Goal: Task Accomplishment & Management: Manage account settings

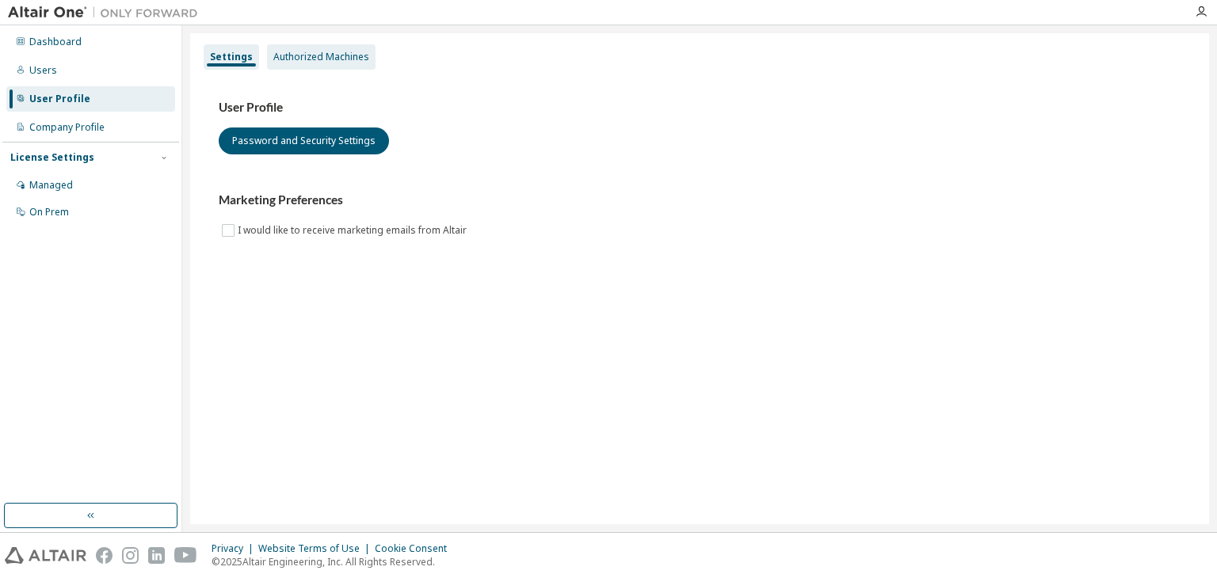
click at [349, 56] on div "Authorized Machines" at bounding box center [321, 57] width 96 height 13
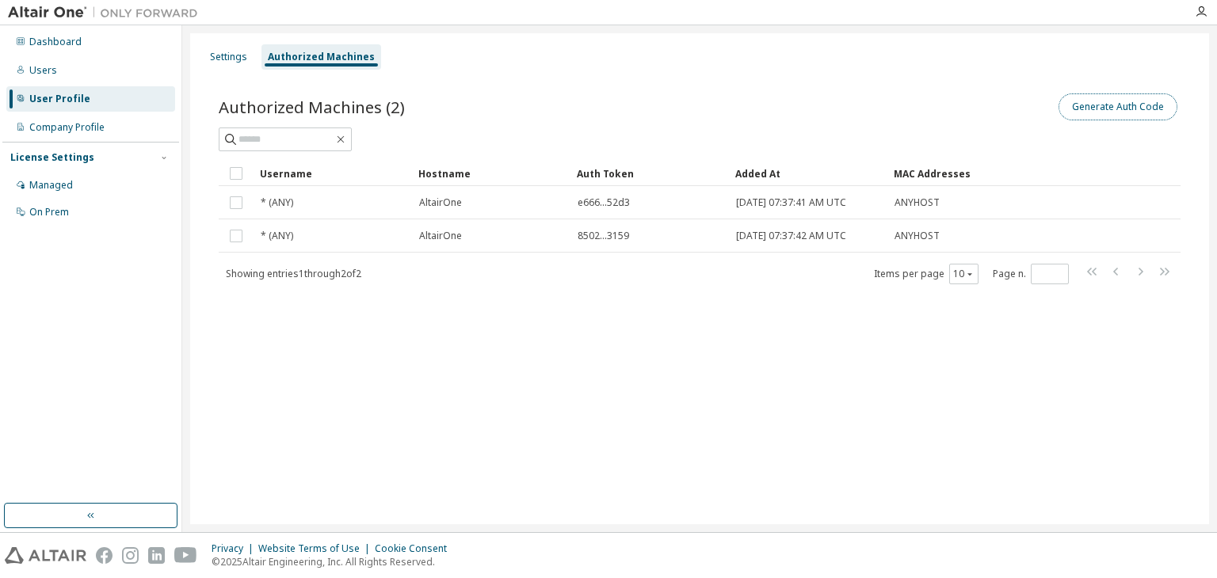
click at [1108, 109] on button "Generate Auth Code" at bounding box center [1118, 107] width 119 height 27
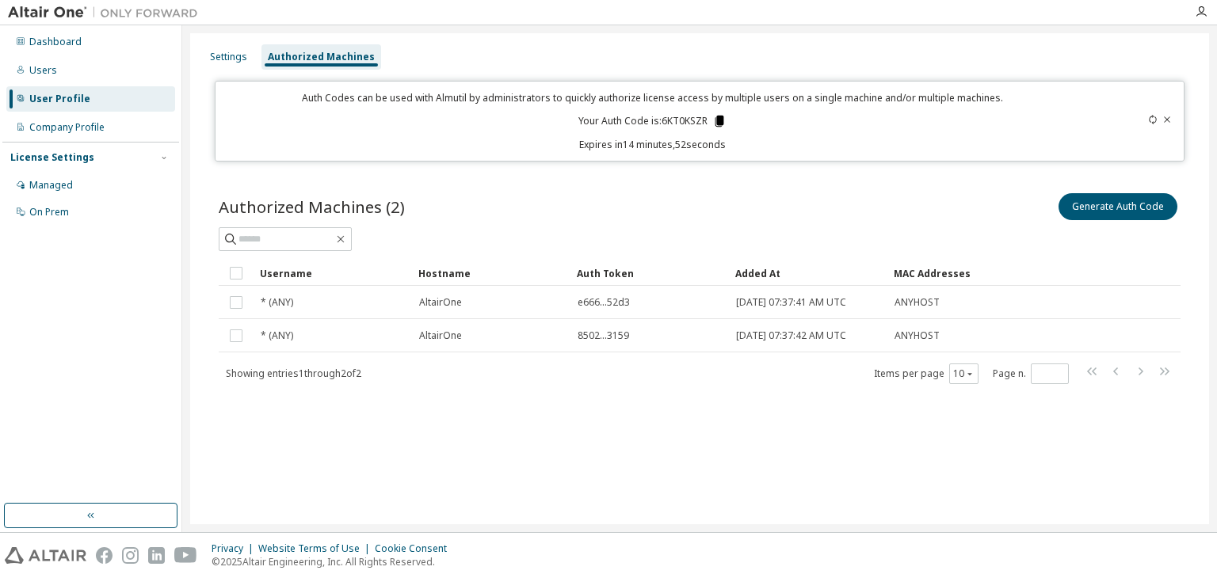
click at [719, 120] on icon at bounding box center [719, 121] width 9 height 11
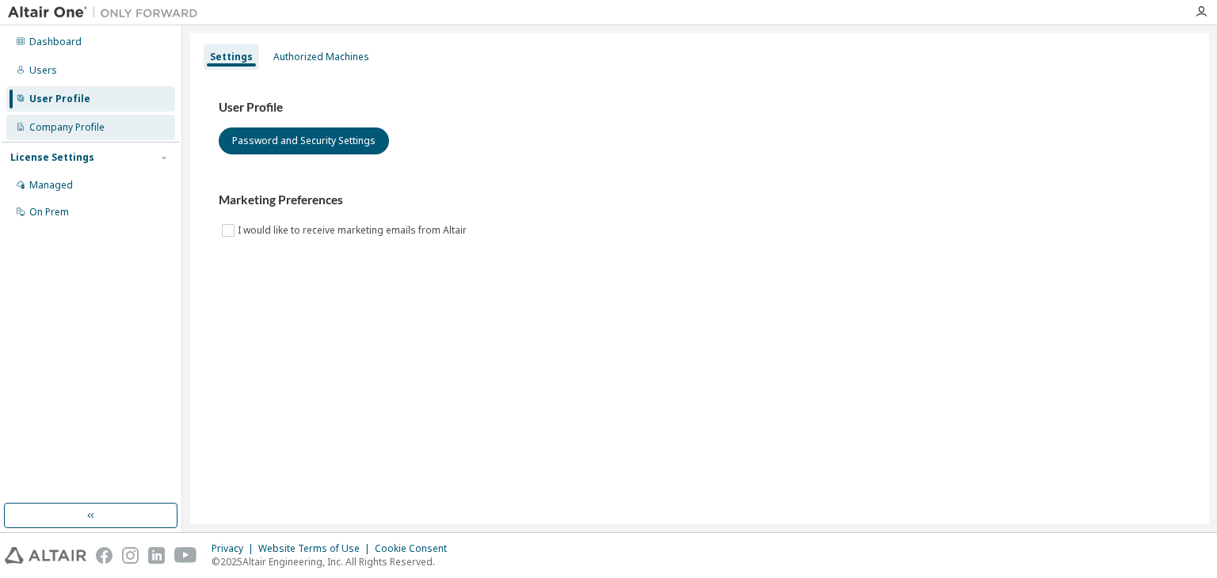
click at [67, 129] on div "Company Profile" at bounding box center [66, 127] width 75 height 13
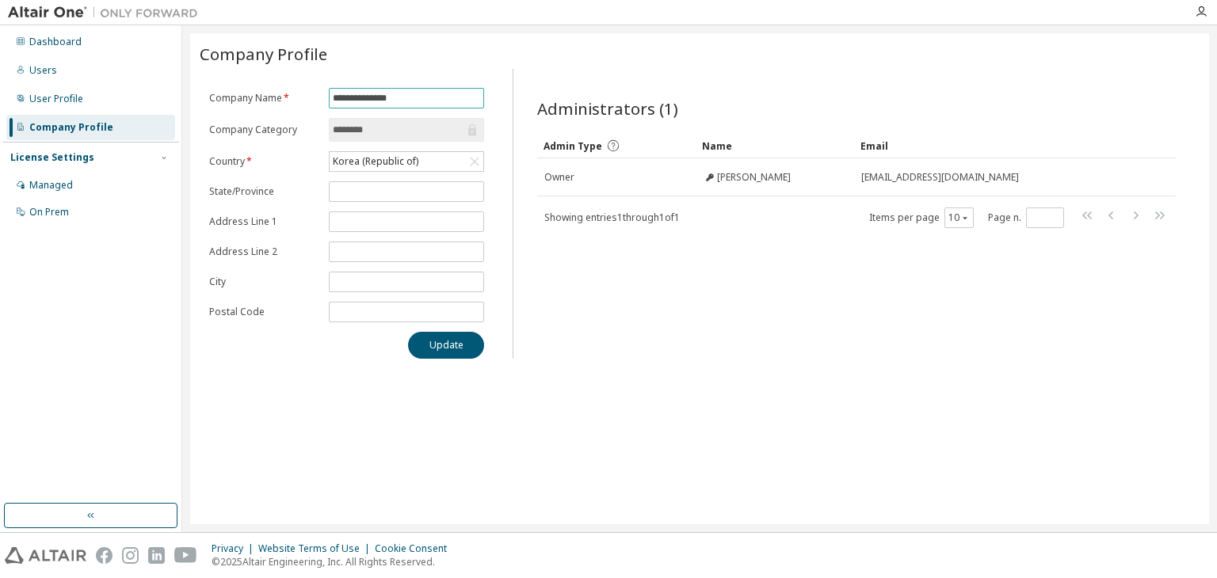
click at [368, 108] on form "**********" at bounding box center [346, 205] width 275 height 235
drag, startPoint x: 418, startPoint y: 96, endPoint x: 333, endPoint y: 97, distance: 85.6
click at [333, 97] on input "**********" at bounding box center [406, 98] width 147 height 13
paste input "text"
type input "*********"
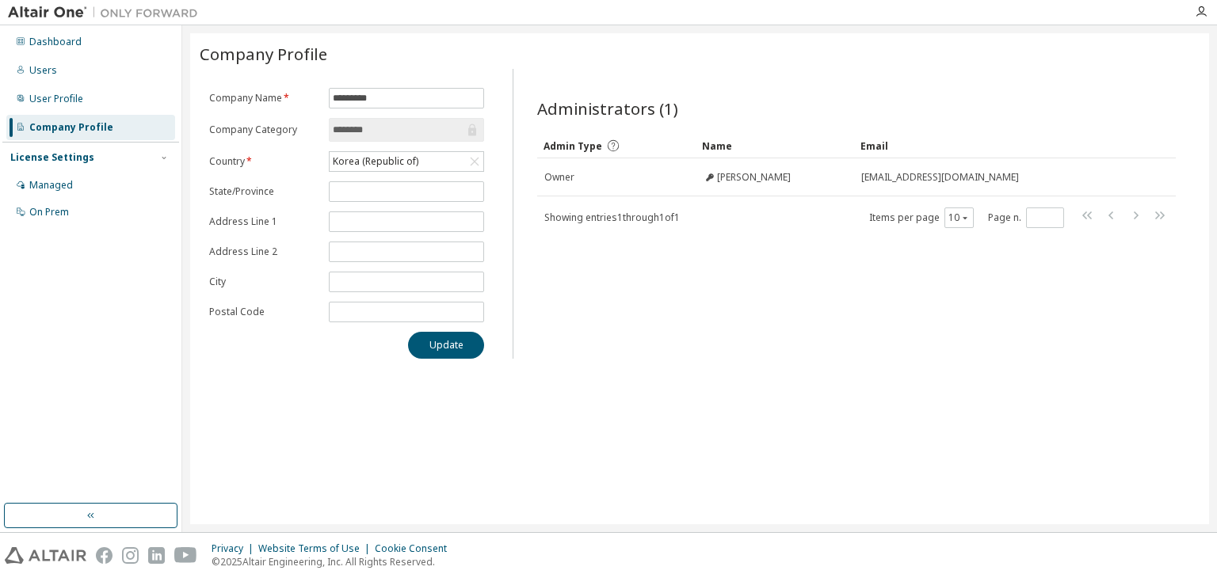
click at [333, 346] on div "Update" at bounding box center [346, 345] width 275 height 27
click at [349, 193] on input "text" at bounding box center [406, 191] width 147 height 13
click at [428, 347] on button "Update" at bounding box center [446, 345] width 76 height 27
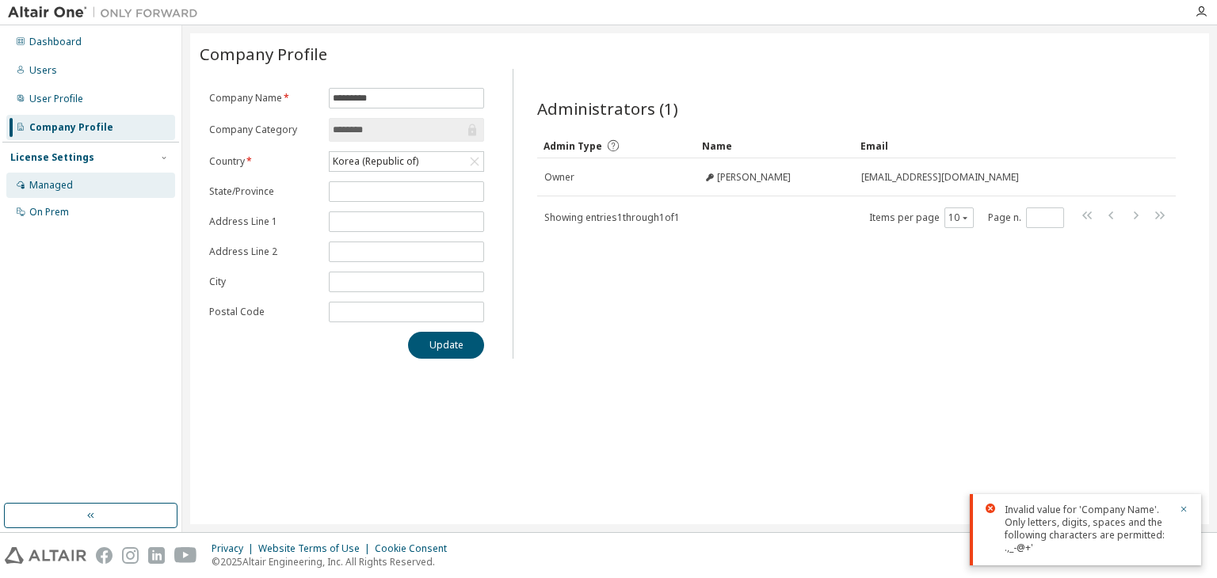
click at [60, 183] on div "Managed" at bounding box center [51, 185] width 44 height 13
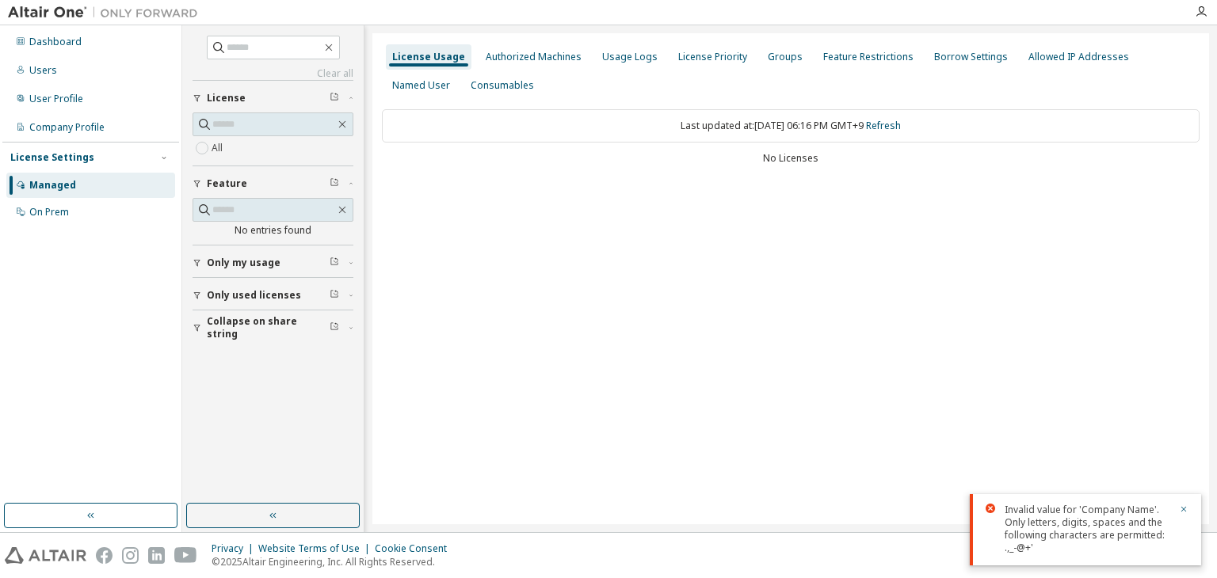
click at [228, 99] on span "License" at bounding box center [226, 98] width 39 height 13
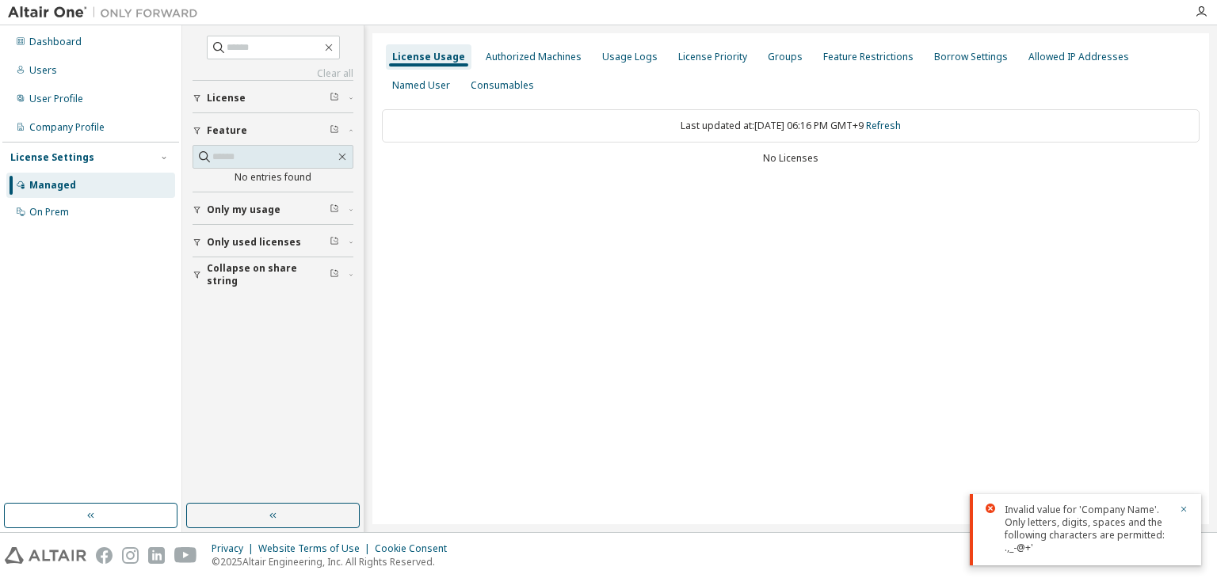
click at [235, 100] on span "License" at bounding box center [226, 98] width 39 height 13
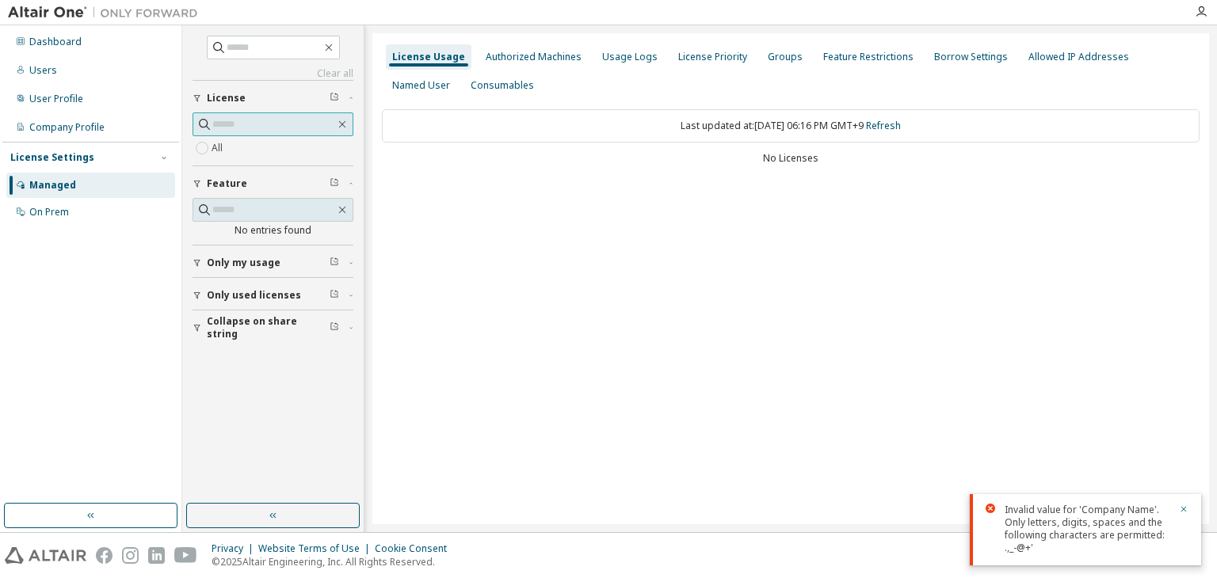
click at [228, 124] on input "text" at bounding box center [273, 124] width 123 height 16
click at [261, 292] on span "Only used licenses" at bounding box center [254, 295] width 94 height 13
click at [82, 132] on div "Company Profile" at bounding box center [66, 127] width 75 height 13
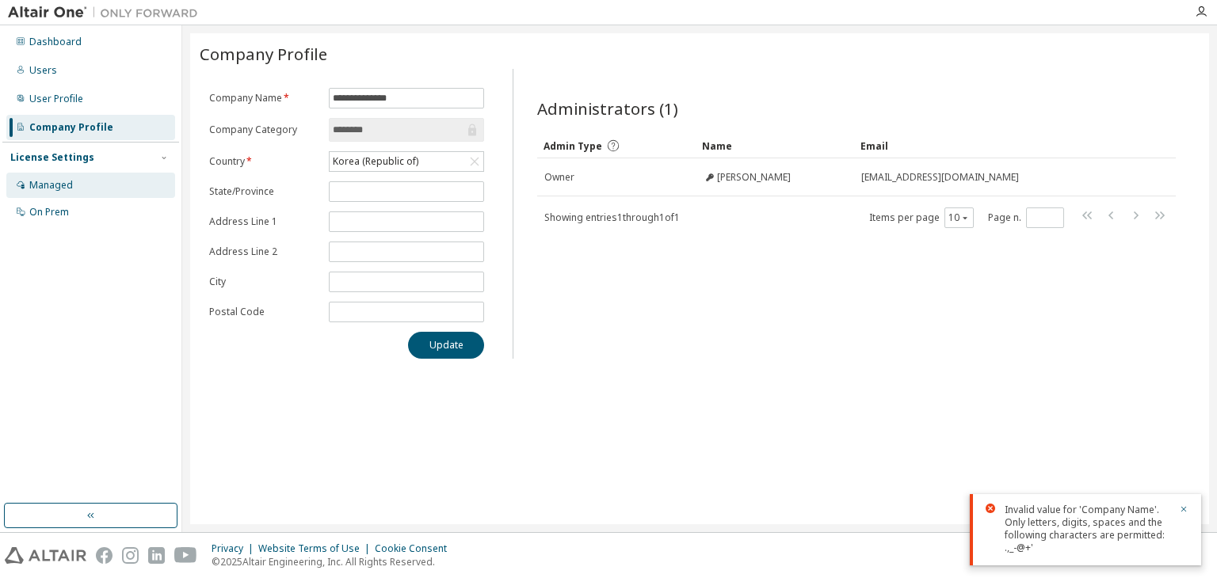
click at [54, 187] on div "Managed" at bounding box center [51, 185] width 44 height 13
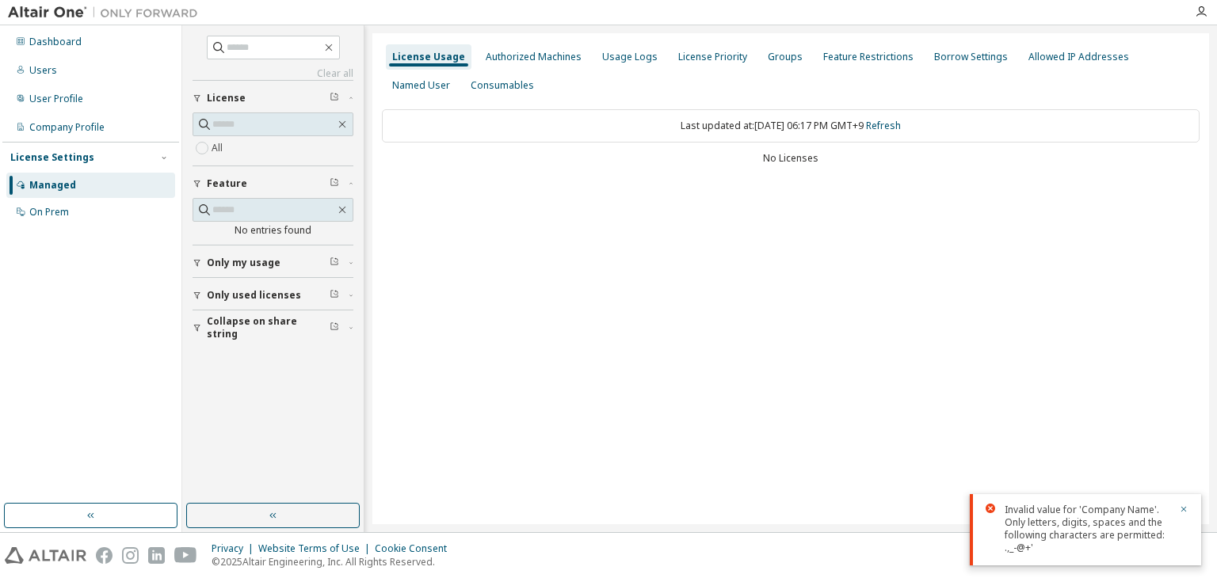
click at [330, 98] on icon "button" at bounding box center [335, 97] width 10 height 10
click at [231, 124] on input "text" at bounding box center [273, 124] width 123 height 16
click at [834, 386] on div "License Usage Authorized Machines Usage Logs License Priority Groups Feature Re…" at bounding box center [790, 278] width 837 height 491
